Goal: Information Seeking & Learning: Learn about a topic

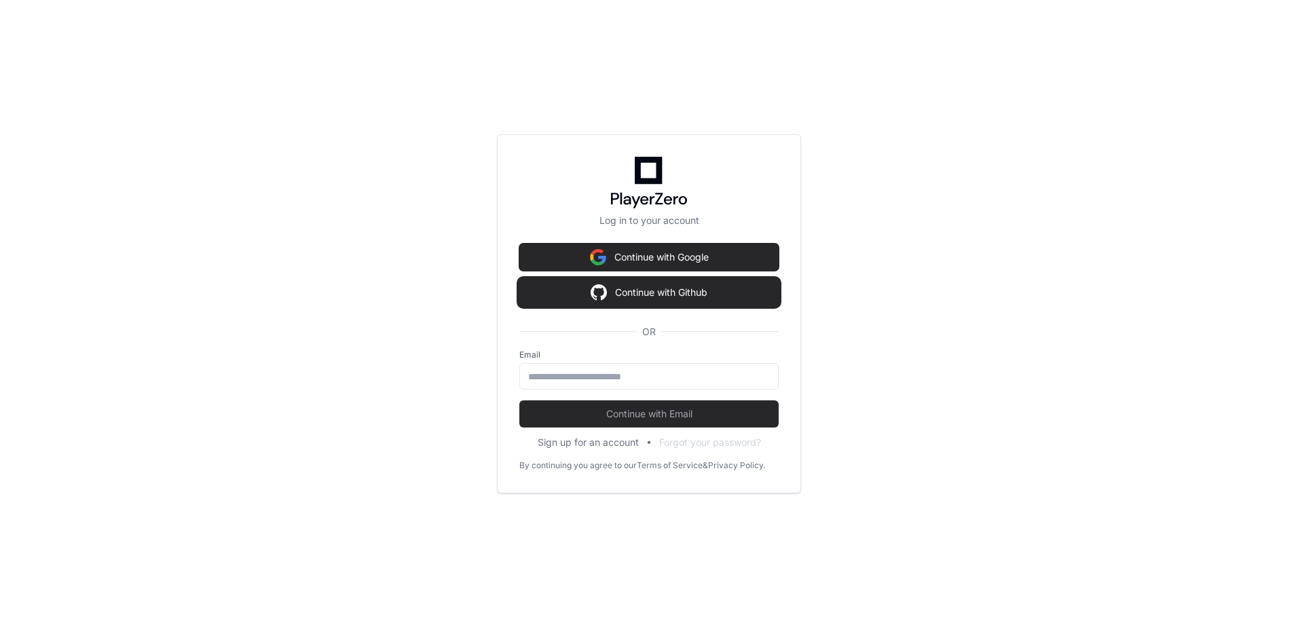
click at [629, 298] on button "Continue with Github" at bounding box center [648, 292] width 259 height 27
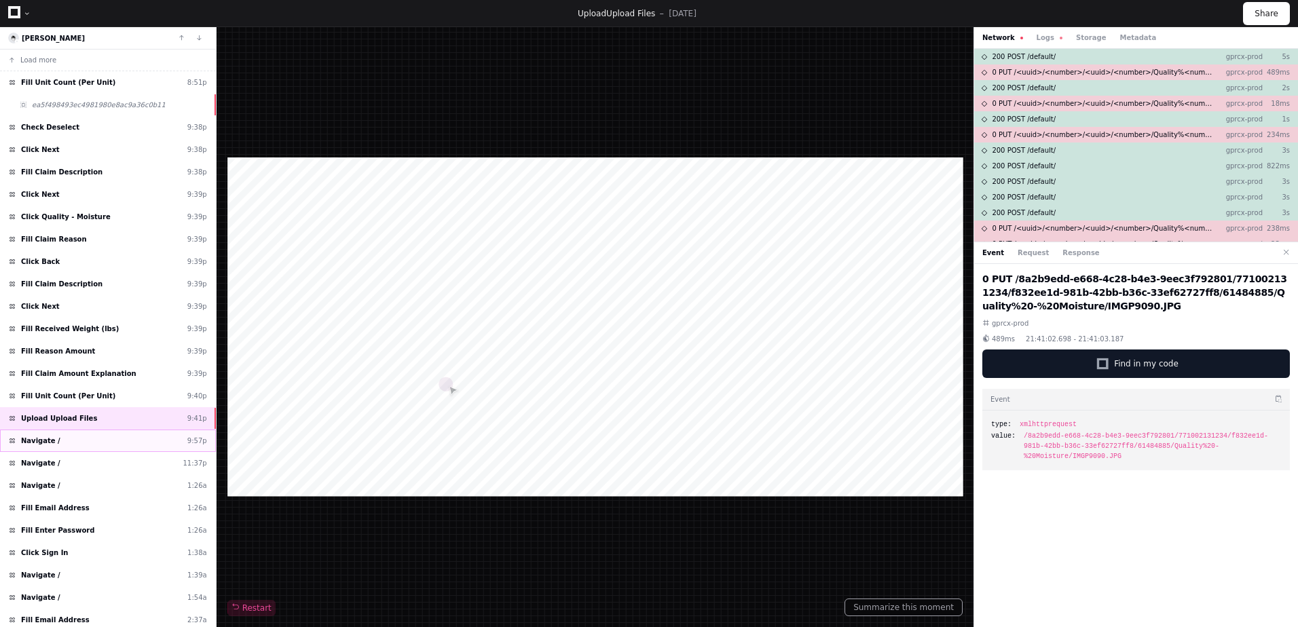
click at [127, 439] on div "Navigate / 9:57p" at bounding box center [108, 441] width 216 height 22
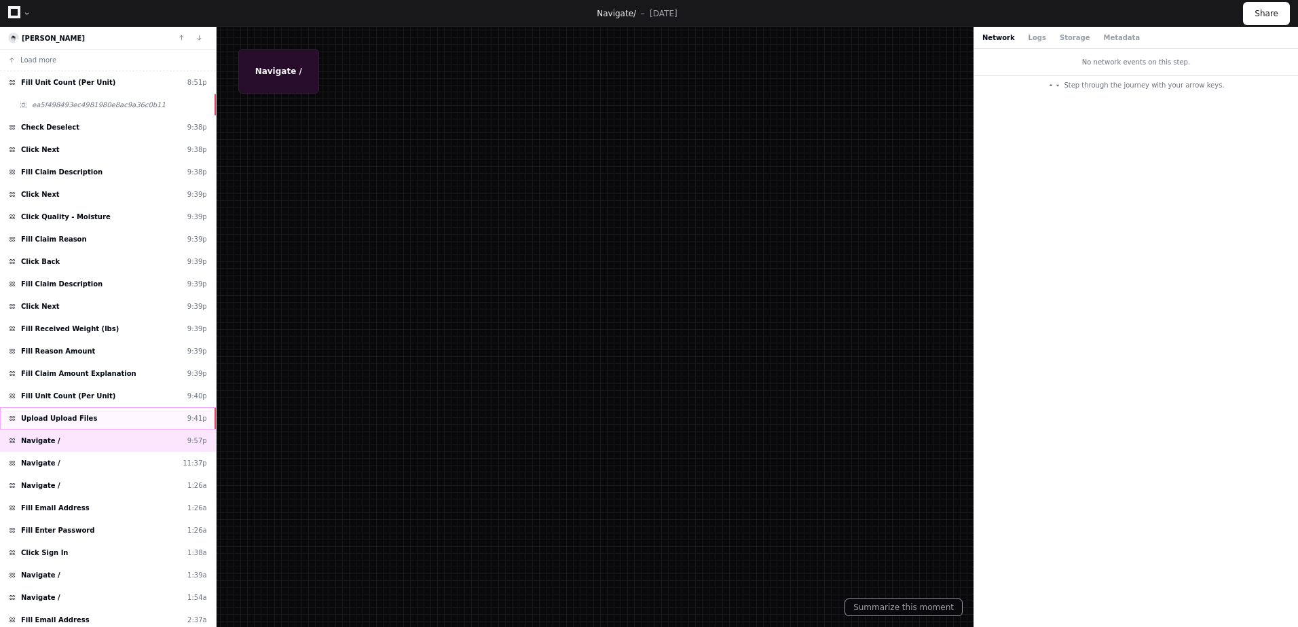
click at [129, 419] on div "Upload Upload Files 9:41p" at bounding box center [108, 418] width 216 height 22
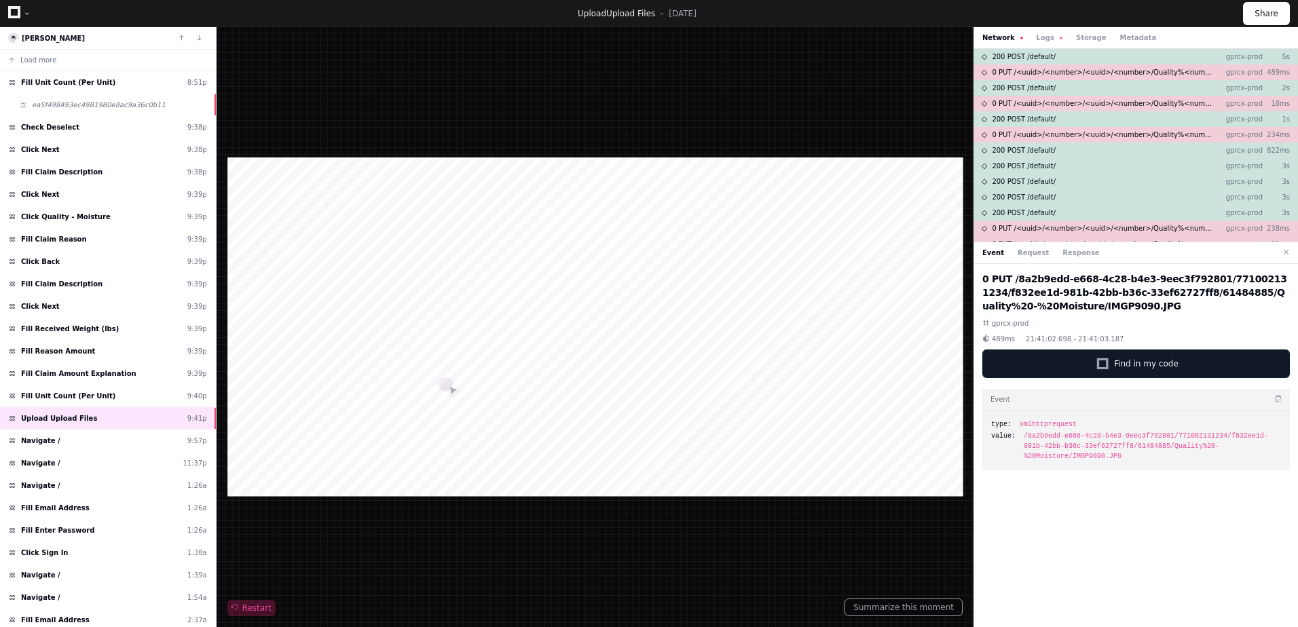
click at [247, 609] on span "Restart" at bounding box center [252, 608] width 40 height 11
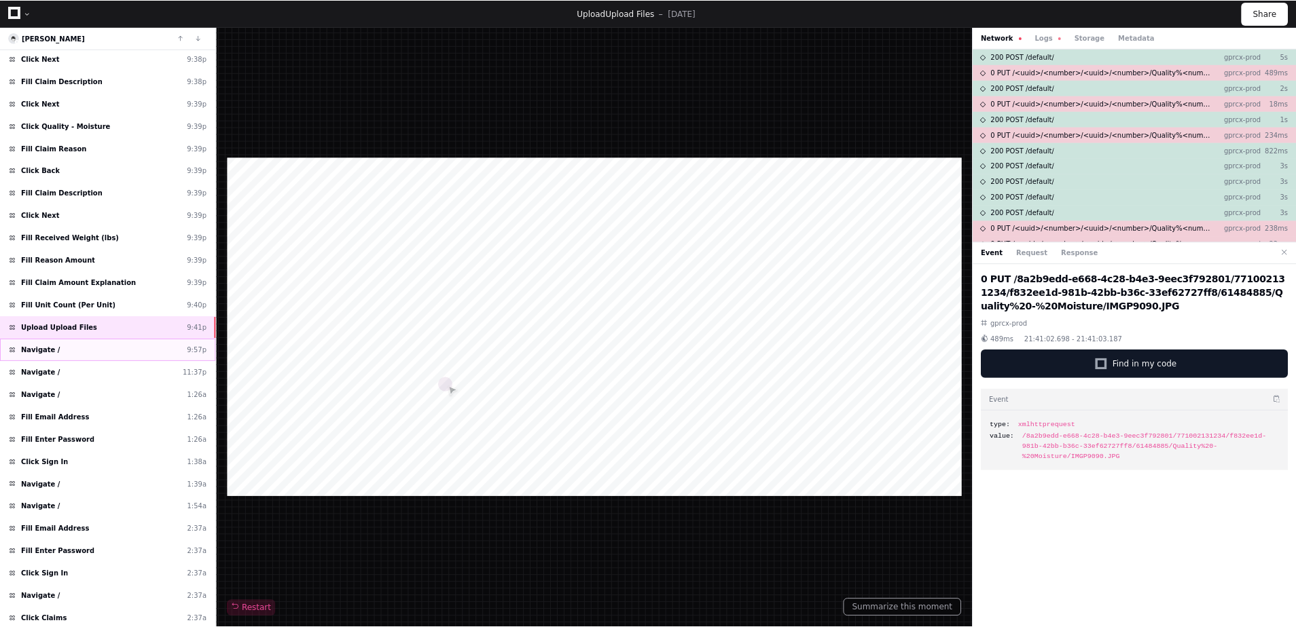
scroll to position [68, 0]
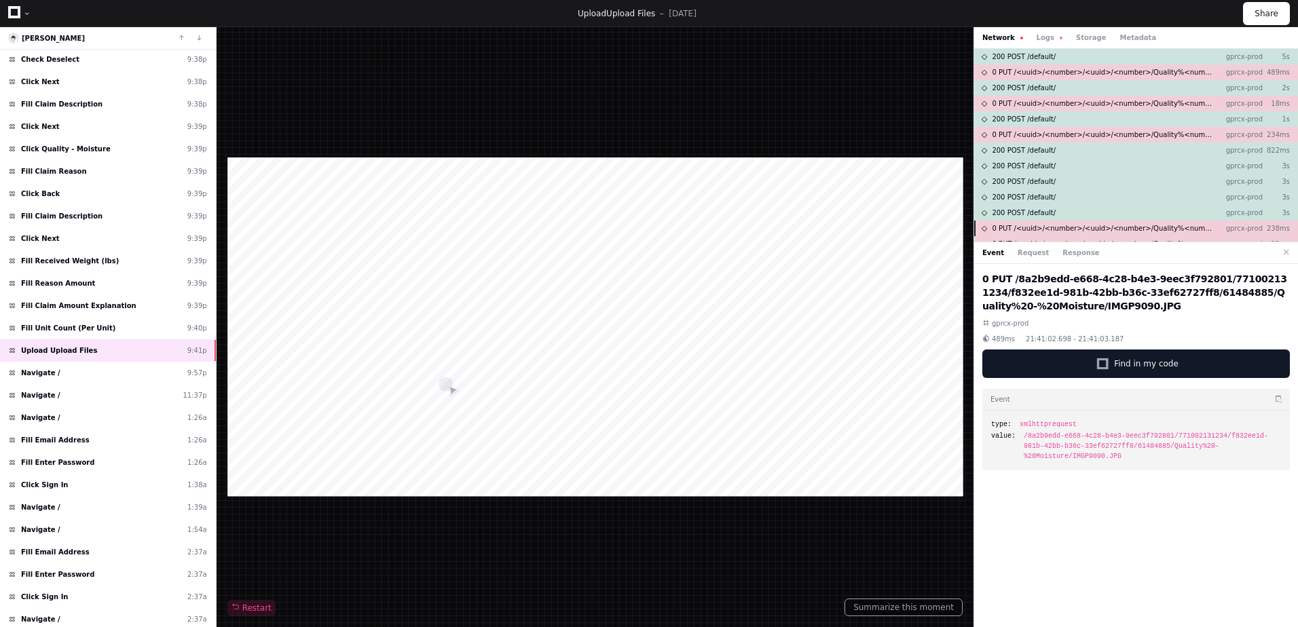
click at [1104, 232] on span "0 PUT /<uuid>/<number>/<uuid>/<number>/Quality%<number>-%20Moisture/IMGP9145.JPG" at bounding box center [1103, 228] width 222 height 10
click at [1061, 135] on span "0 PUT /<uuid>/<number>/<uuid>/<number>/Quality%<number>-%20Moisture/IMGP9161.JPG" at bounding box center [1103, 135] width 222 height 10
click at [1063, 105] on span "0 PUT /<uuid>/<number>/<uuid>/<number>/Quality%<number>-%20Moisture/IMGP9164.JPG" at bounding box center [1103, 103] width 222 height 10
click at [1076, 67] on span "0 PUT /<uuid>/<number>/<uuid>/<number>/Quality%<number>-%20Moisture/IMGP9090.JPG" at bounding box center [1103, 72] width 222 height 10
click at [1042, 35] on button "Logs" at bounding box center [1050, 38] width 26 height 10
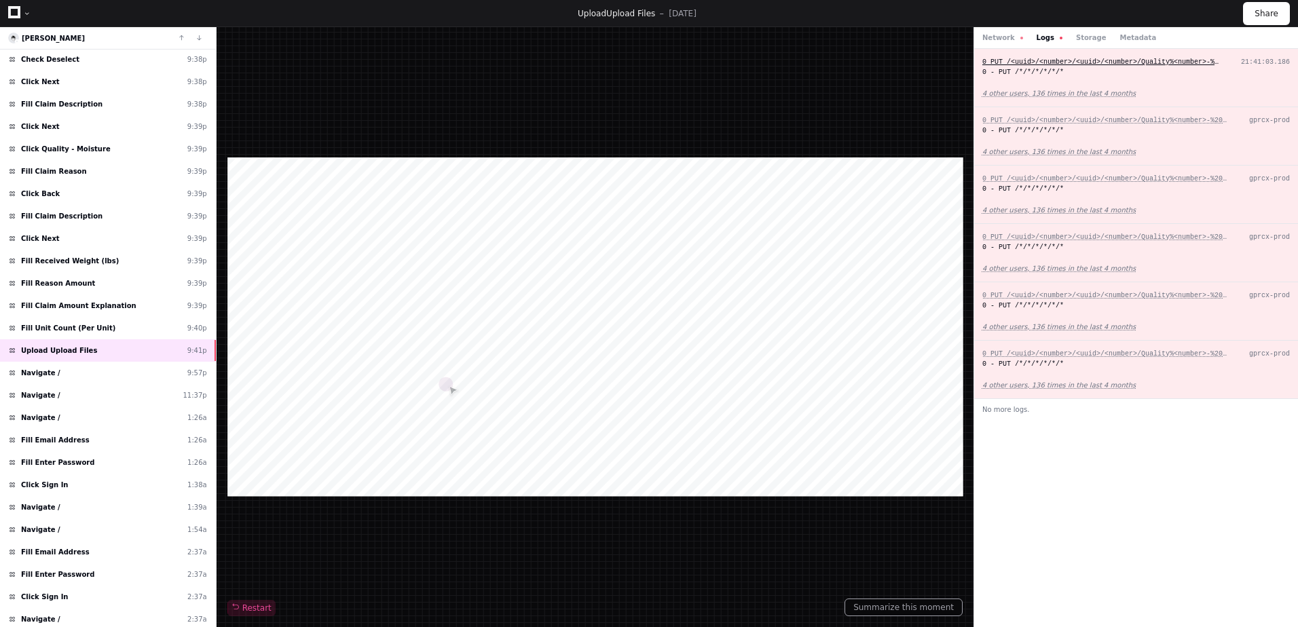
click at [1135, 65] on span "0 PUT /<uuid>/<number>/<uuid>/<number>/Quality%<number>-%20Moisture/IMGP9090.JPG" at bounding box center [1146, 61] width 326 height 7
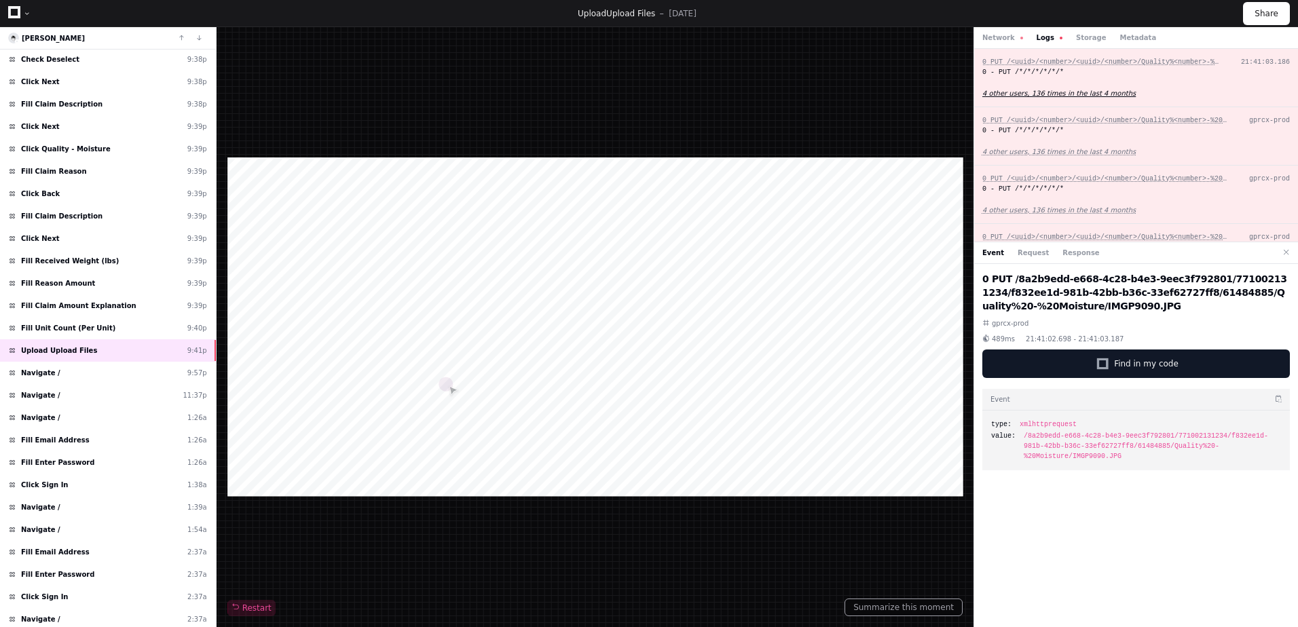
click at [1074, 93] on app-text-suspense "4 other users, 136 times in the last 4 months" at bounding box center [1059, 93] width 153 height 7
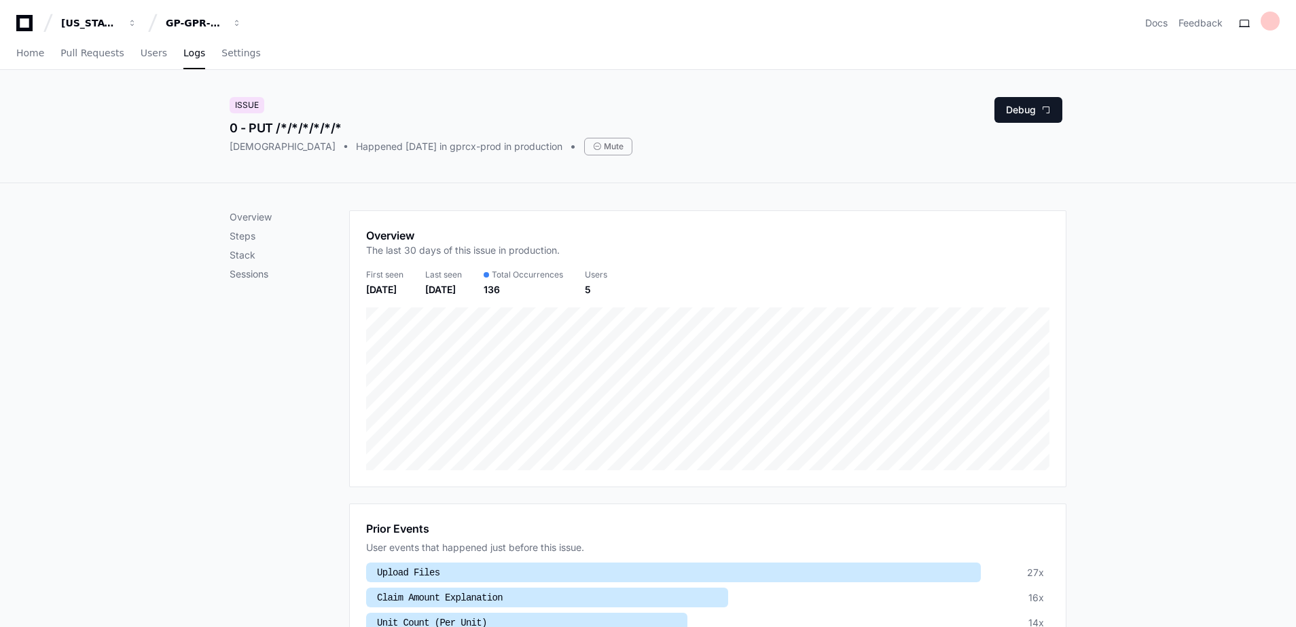
click at [237, 267] on div "Overview Steps Stack Sessions" at bounding box center [290, 246] width 120 height 71
click at [241, 273] on p "Sessions" at bounding box center [290, 275] width 120 height 14
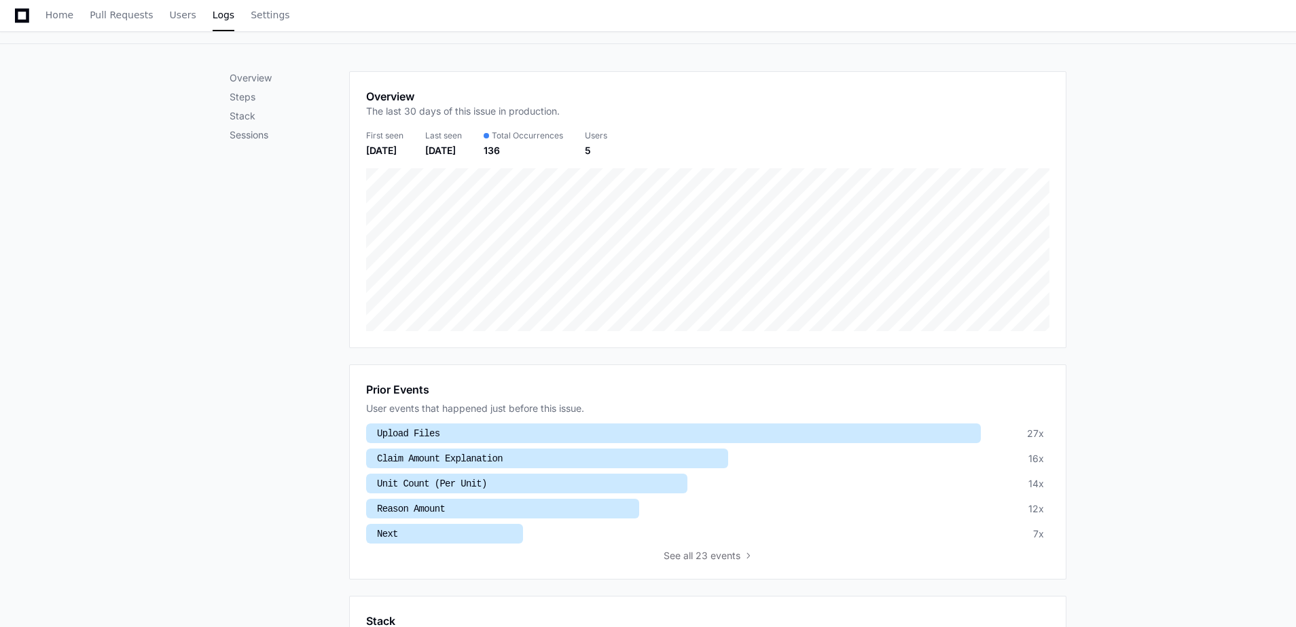
scroll to position [67, 0]
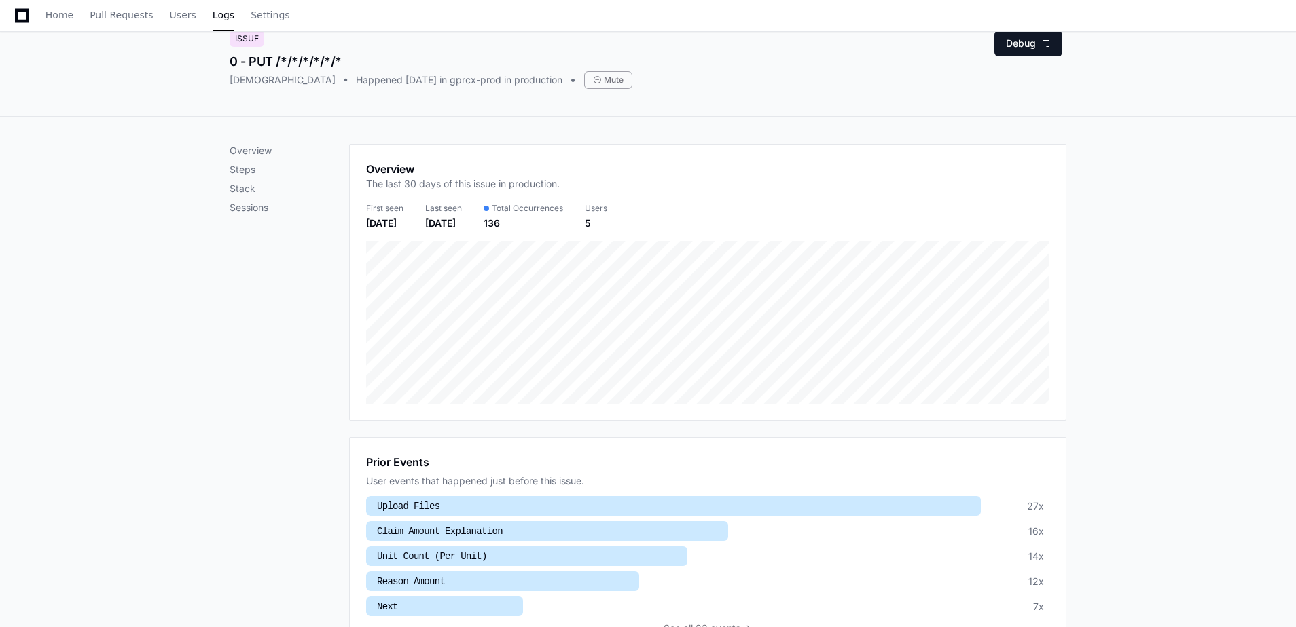
click at [607, 223] on div "5" at bounding box center [596, 224] width 22 height 14
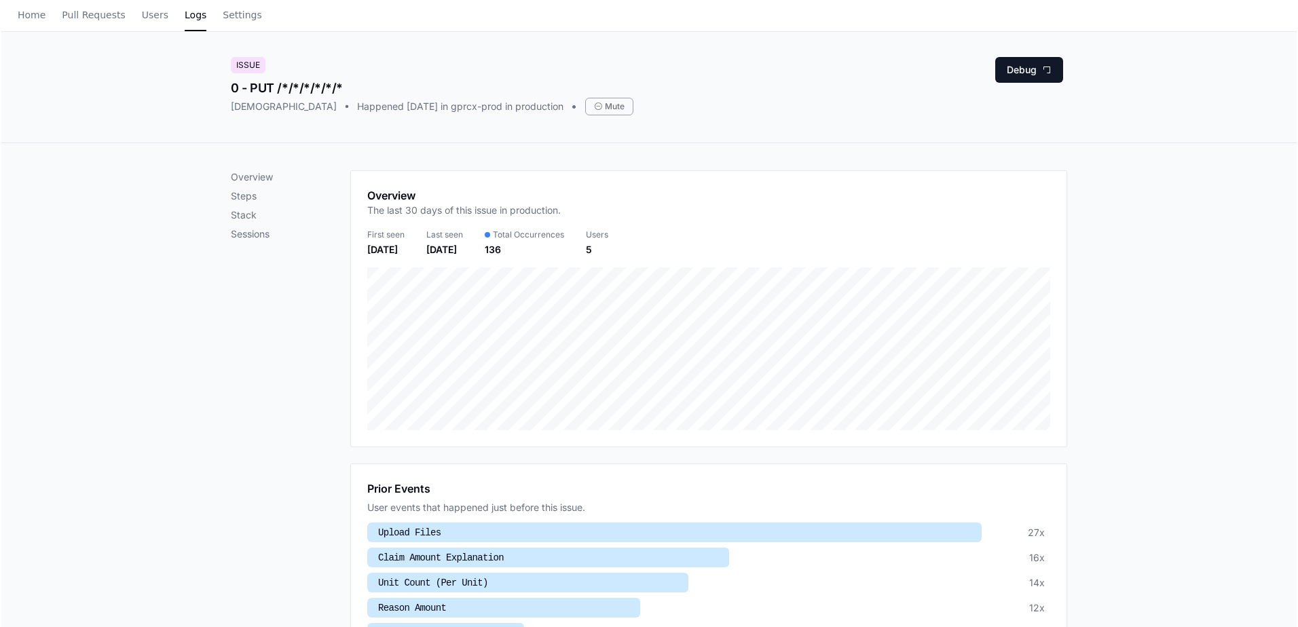
scroll to position [0, 0]
